Goal: Complete application form

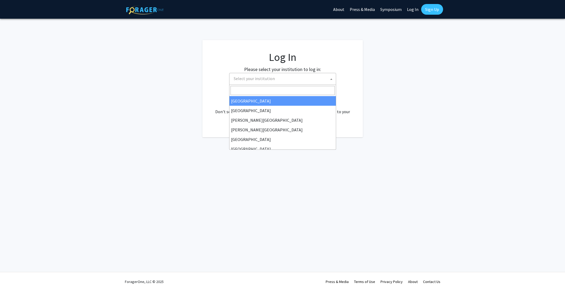
click at [260, 80] on span "Select your institution" at bounding box center [254, 78] width 41 height 5
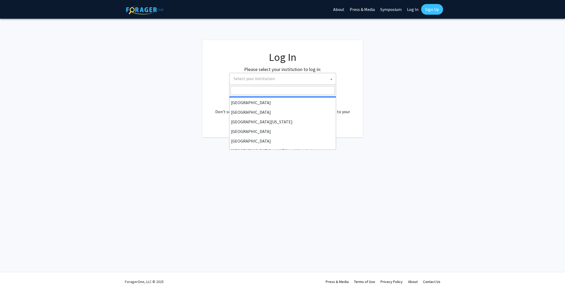
scroll to position [37, 0]
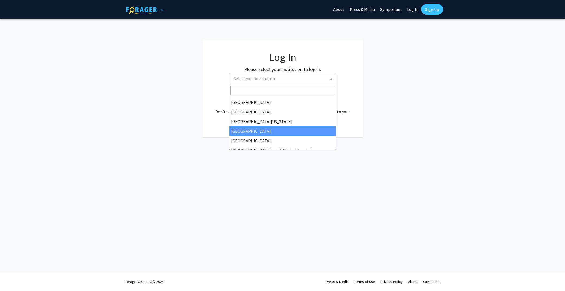
select select "12"
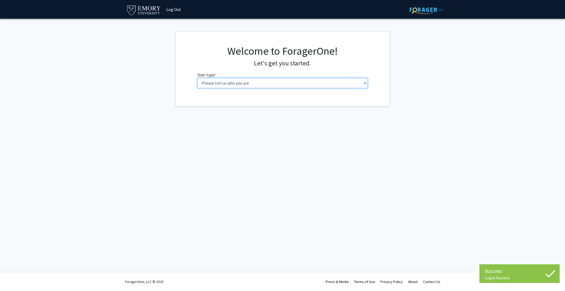
click at [250, 85] on select "Please tell us who you are Undergraduate Student Master's Student Doctoral Cand…" at bounding box center [282, 83] width 170 height 10
select select "5: faculty"
click at [197, 78] on select "Please tell us who you are Undergraduate Student Master's Student Doctoral Cand…" at bounding box center [282, 83] width 170 height 10
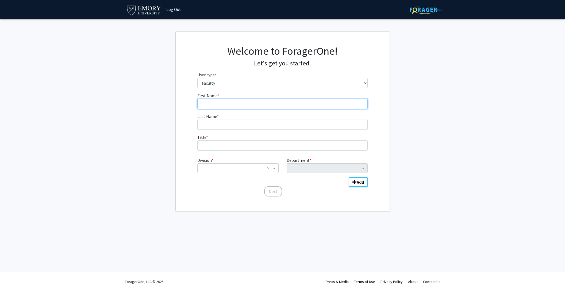
click at [229, 102] on input "First Name * required" at bounding box center [282, 104] width 170 height 10
type input "[PERSON_NAME]"
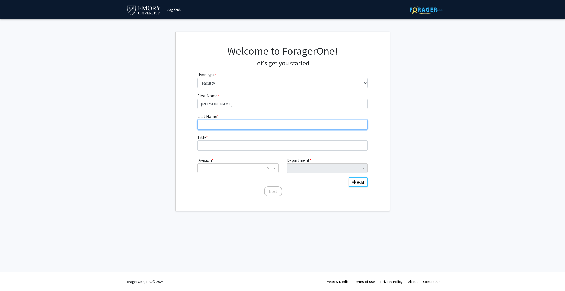
type input "[PERSON_NAME]"
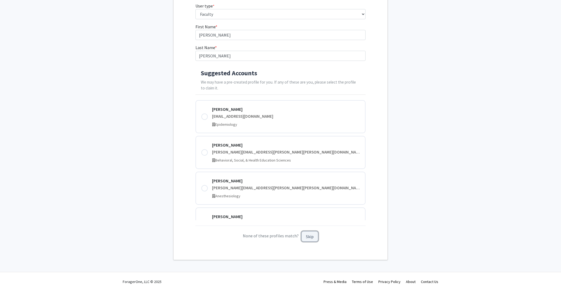
click at [312, 237] on button "Skip" at bounding box center [309, 236] width 17 height 10
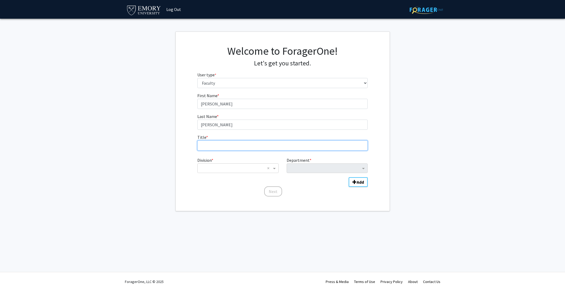
click at [227, 146] on input "Title * required" at bounding box center [282, 146] width 170 height 10
type input "Associate P"
